Goal: Register for event/course

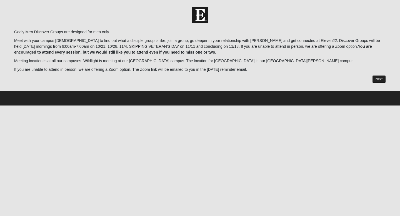
click at [379, 77] on link "Next" at bounding box center [379, 79] width 14 height 8
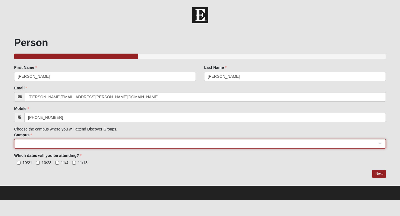
click at [54, 143] on select "Arlington Baymeadows Eleven22 Online [PERSON_NAME][GEOGRAPHIC_DATA] Jesup [GEOG…" at bounding box center [199, 143] width 371 height 9
select select "2"
click at [14, 139] on select "Arlington Baymeadows Eleven22 Online [PERSON_NAME][GEOGRAPHIC_DATA] Jesup [GEOG…" at bounding box center [199, 143] width 371 height 9
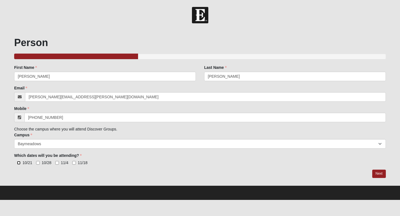
click at [18, 164] on input "10/21" at bounding box center [19, 163] width 4 height 4
checkbox input "true"
click at [35, 163] on div "10/21 10/28 11/4 11/18 Which dates will you be attending? is required." at bounding box center [199, 163] width 371 height 6
click at [38, 163] on input "10/28" at bounding box center [38, 163] width 4 height 4
checkbox input "true"
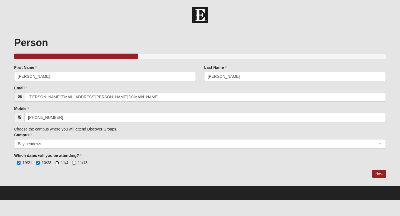
click at [57, 163] on input "11/4" at bounding box center [57, 163] width 4 height 4
checkbox input "true"
click at [73, 163] on input "11/18" at bounding box center [74, 163] width 4 height 4
checkbox input "true"
click at [380, 174] on link "Next" at bounding box center [379, 174] width 14 height 8
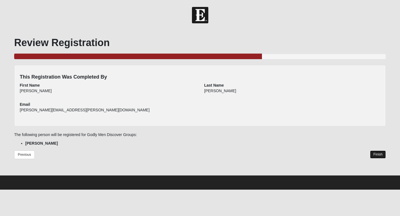
click at [378, 155] on link "Finish" at bounding box center [378, 154] width 16 height 8
